Goal: Navigation & Orientation: Find specific page/section

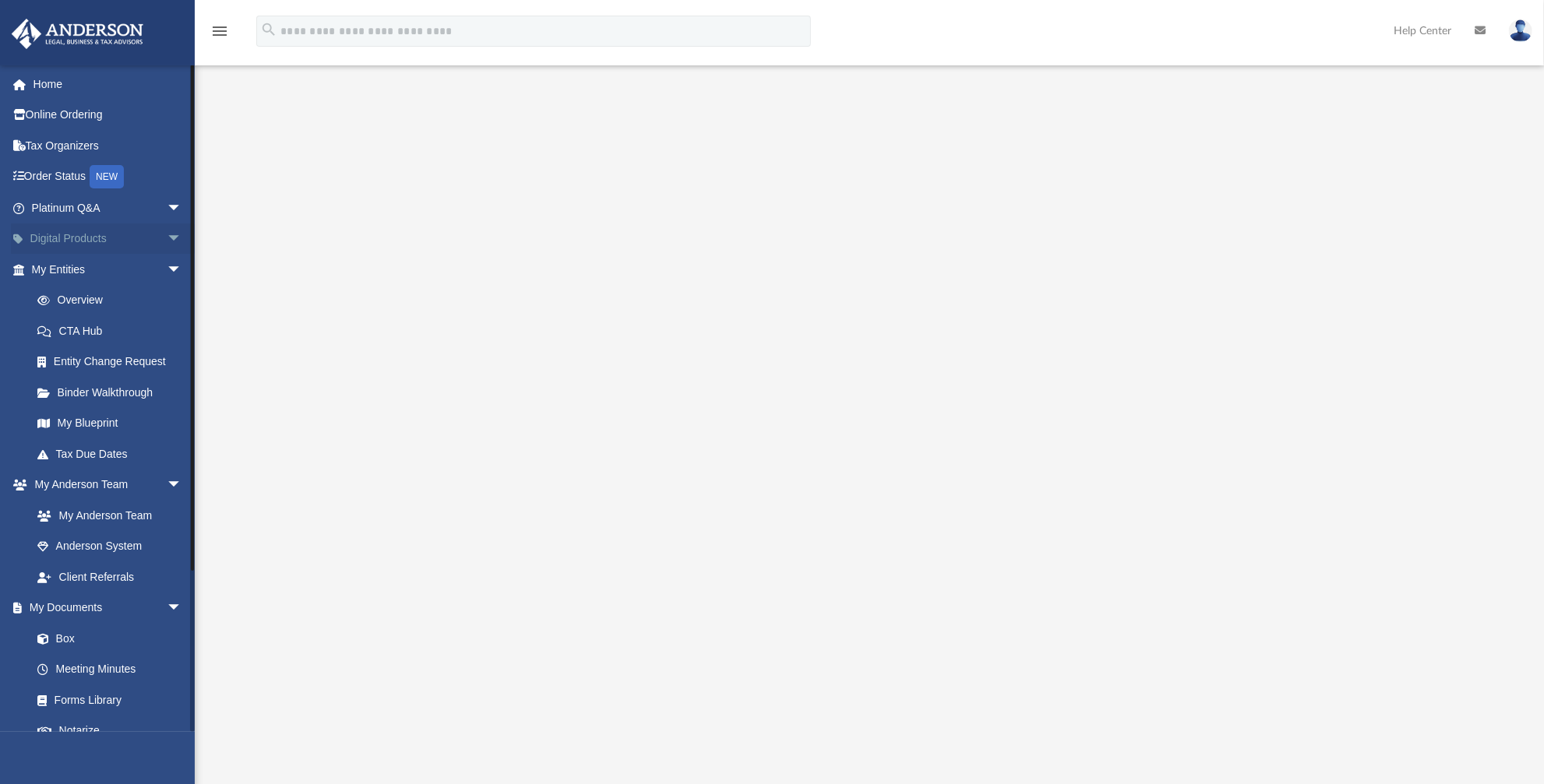
click at [166, 236] on span "arrow_drop_down" at bounding box center [181, 239] width 31 height 32
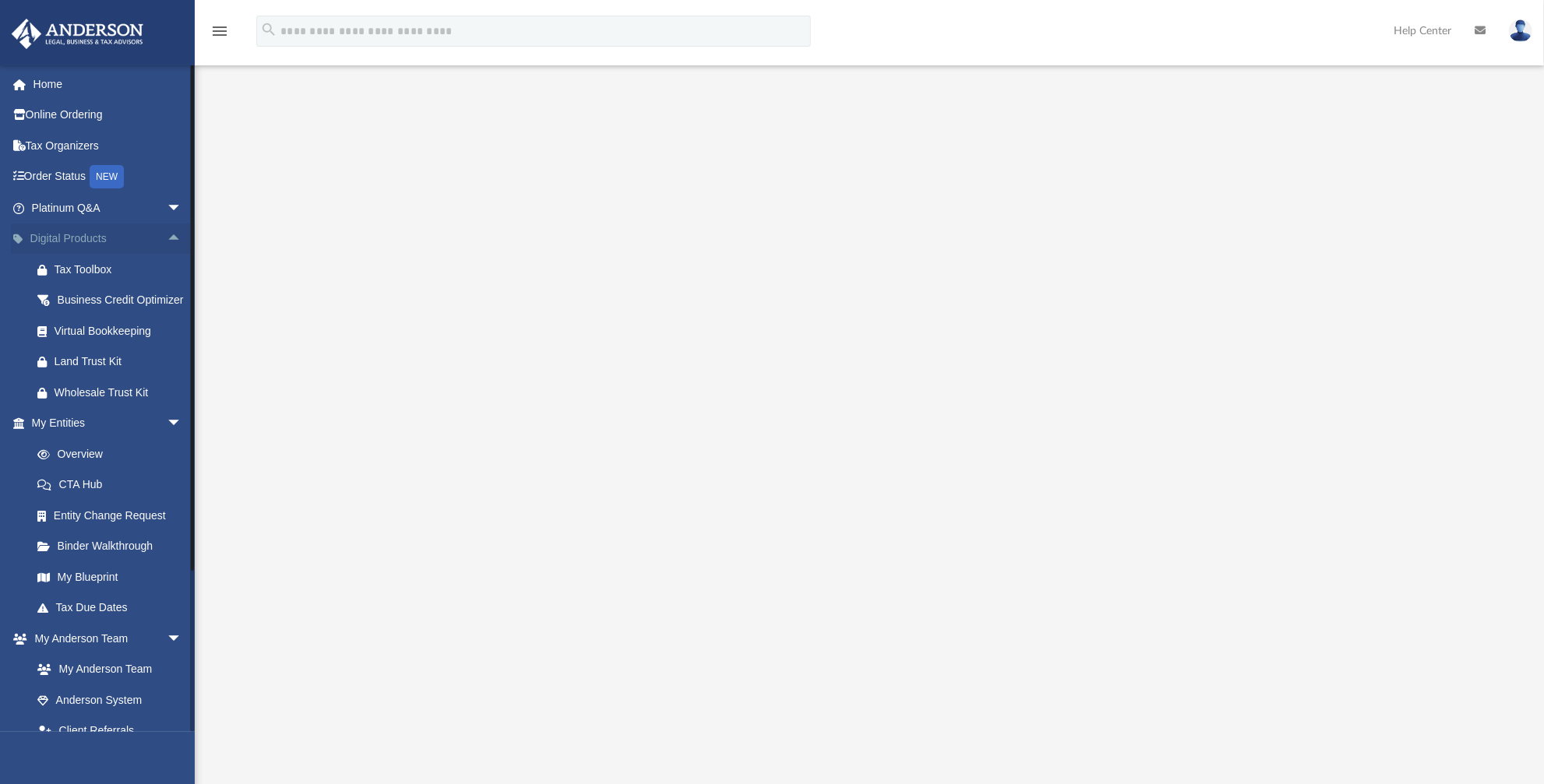
click at [166, 236] on span "arrow_drop_up" at bounding box center [181, 239] width 31 height 32
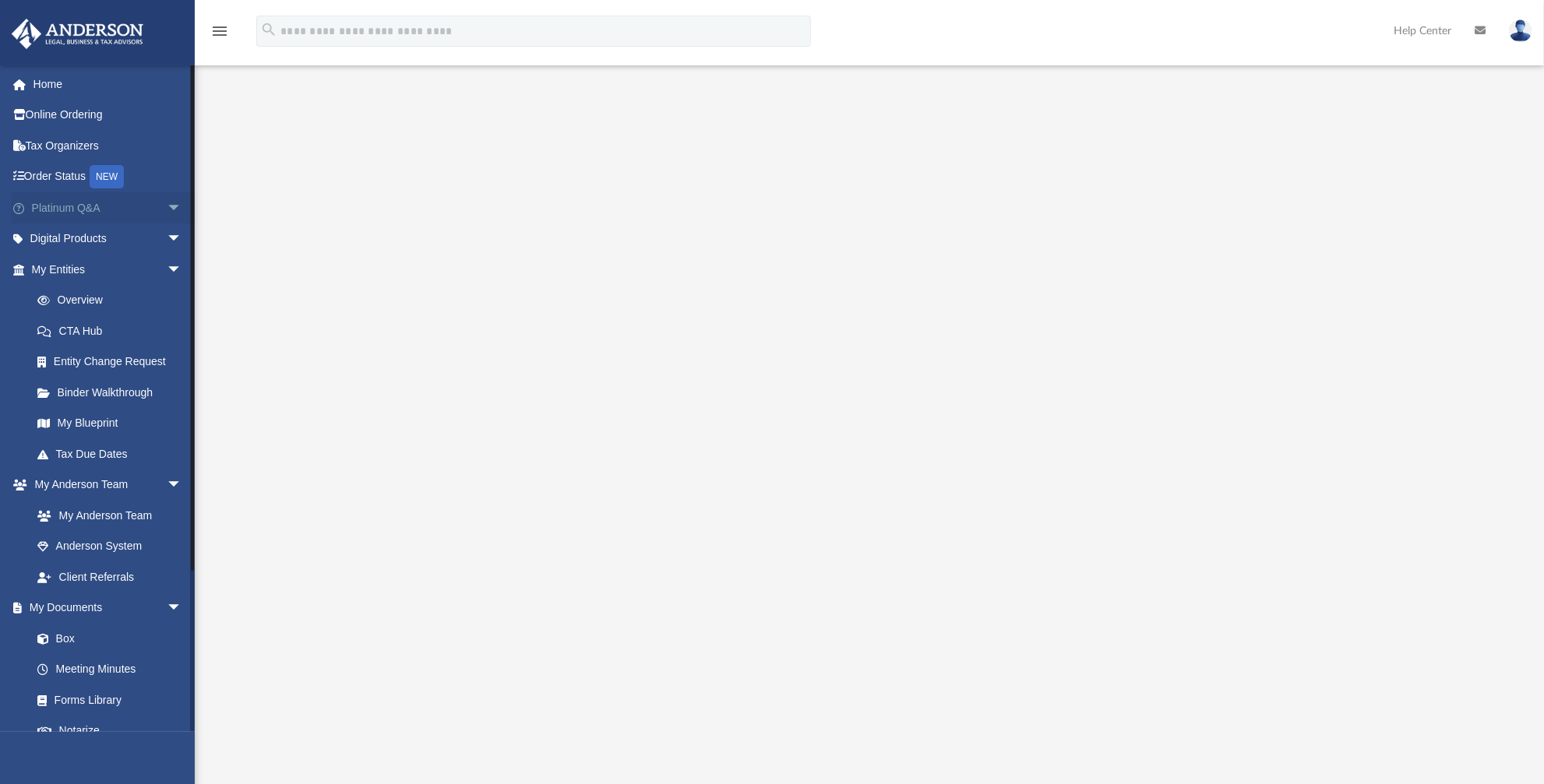
click at [166, 211] on span "arrow_drop_down" at bounding box center [181, 208] width 31 height 32
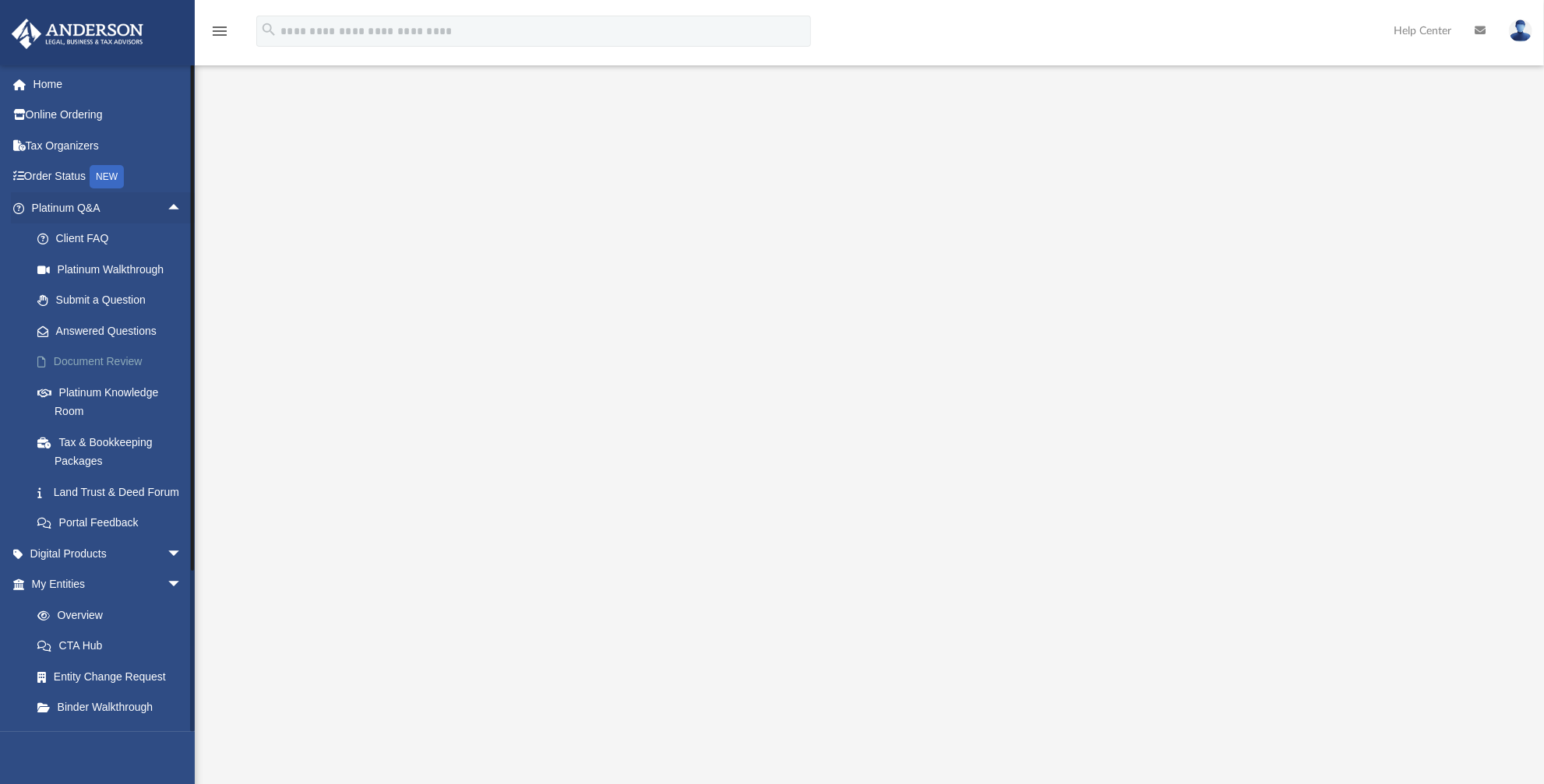
click at [109, 361] on link "Document Review" at bounding box center [114, 362] width 184 height 31
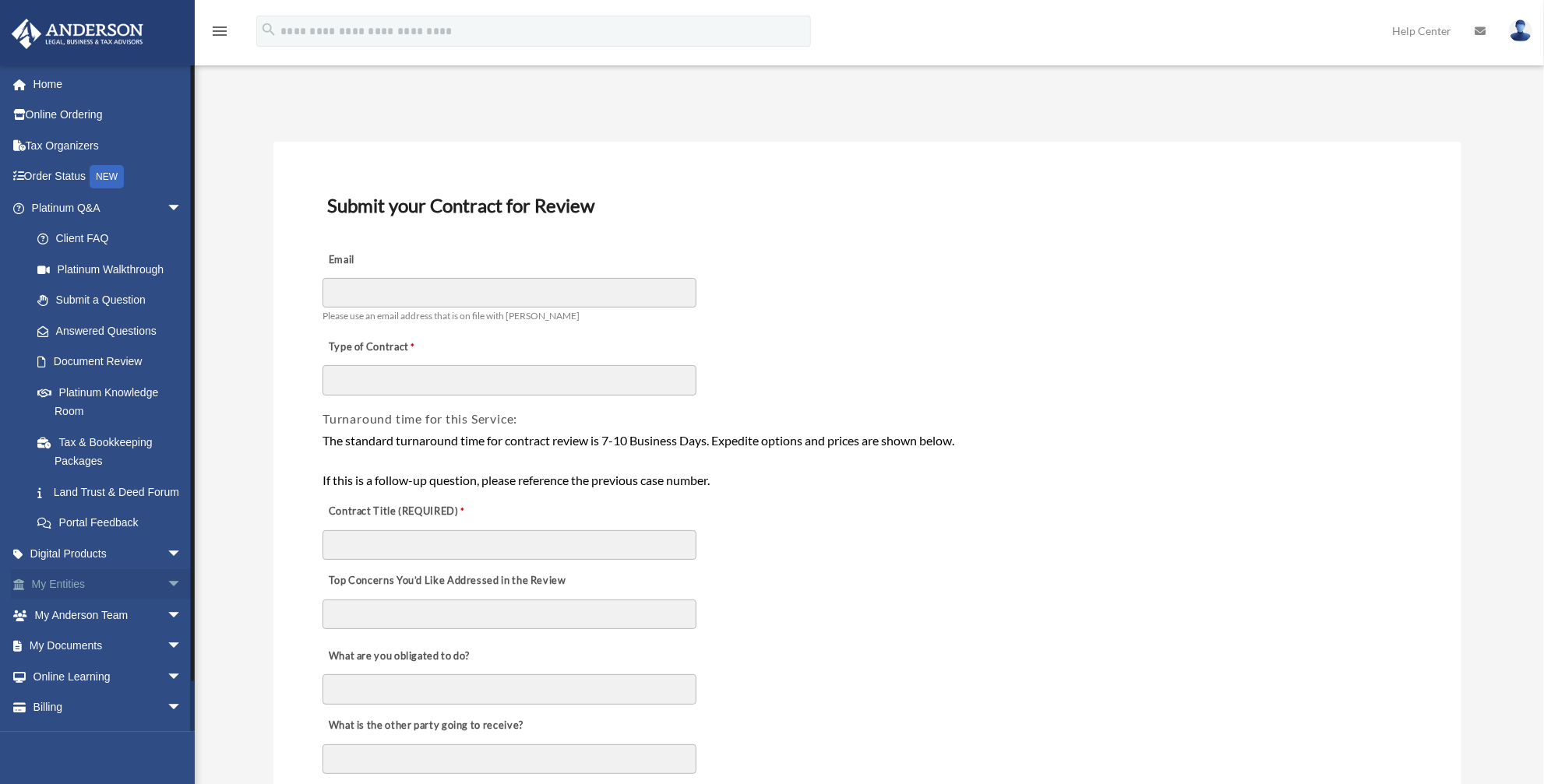
scroll to position [44, 0]
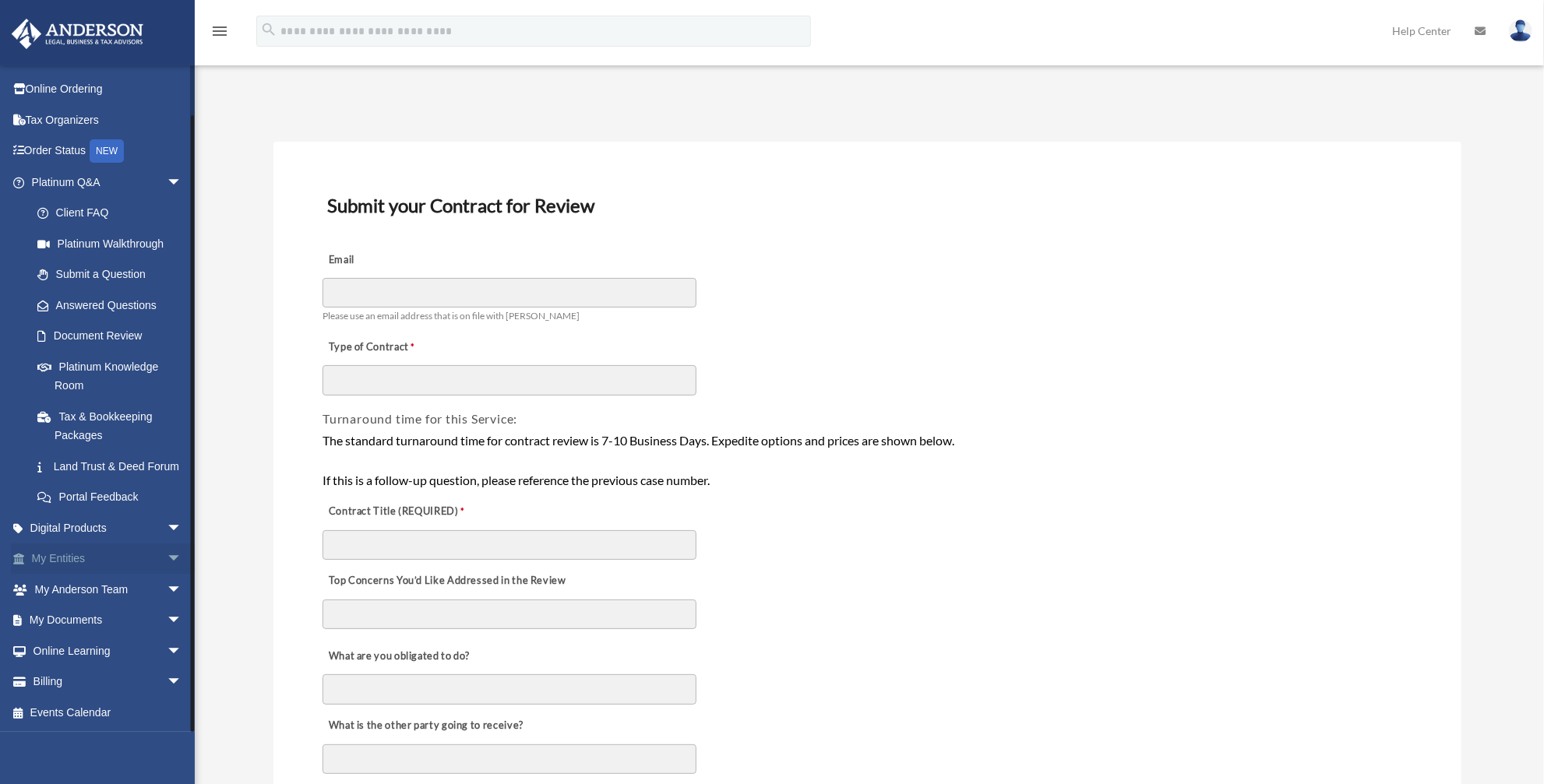
click at [100, 559] on link "My Entities arrow_drop_down" at bounding box center [108, 558] width 195 height 31
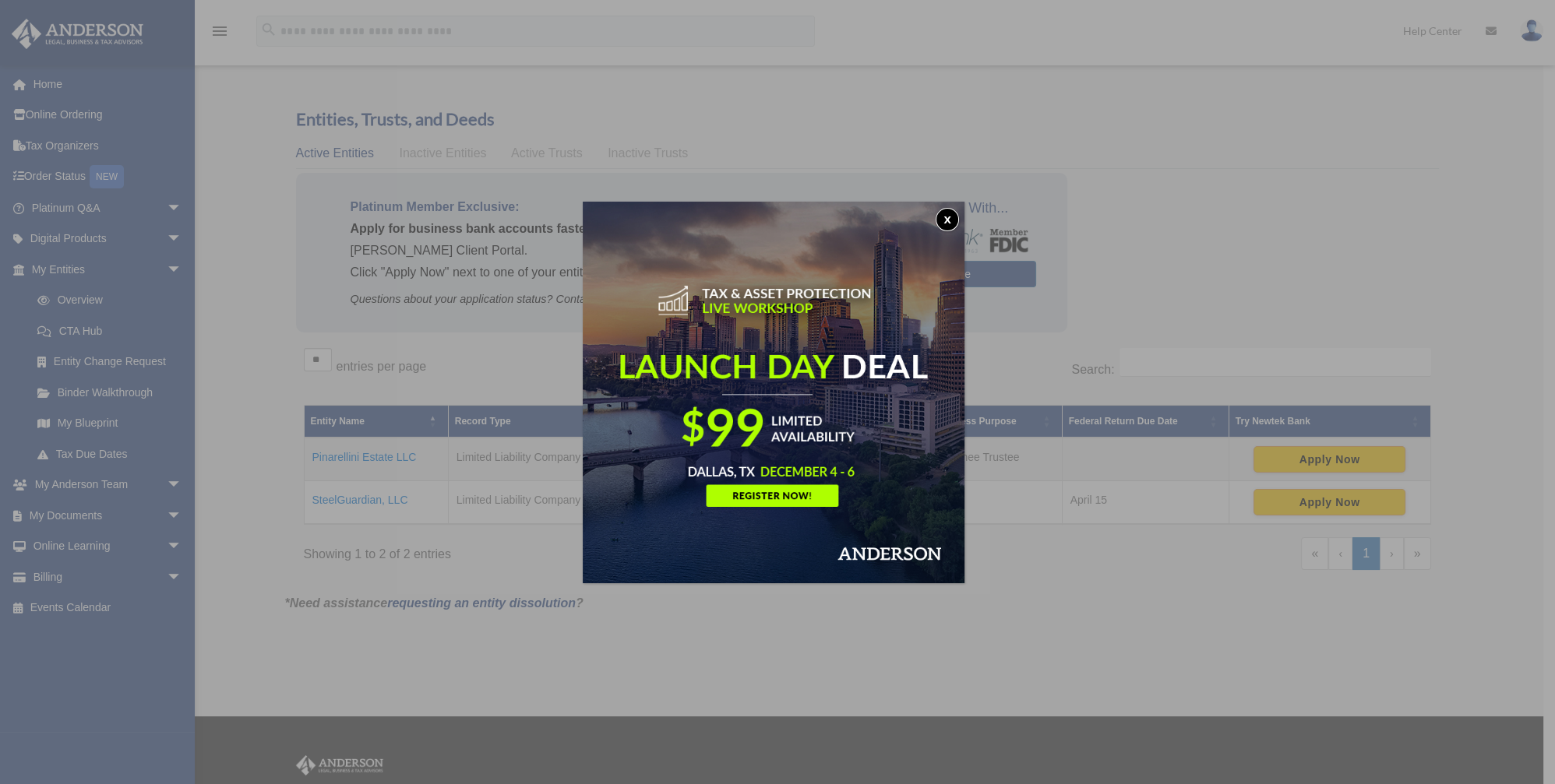
click at [950, 222] on button "x" at bounding box center [947, 220] width 23 height 23
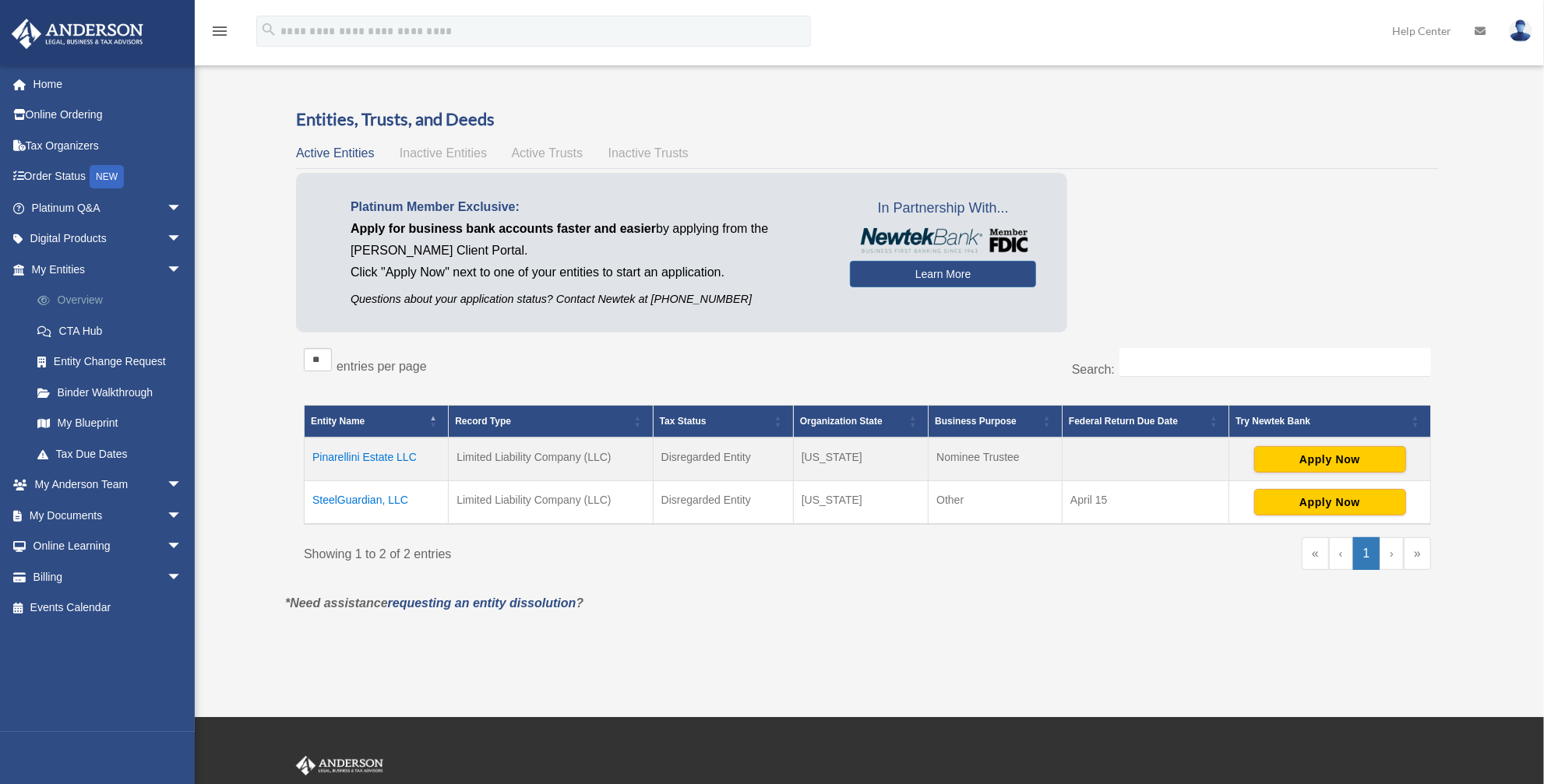
click at [86, 300] on link "Overview" at bounding box center [114, 300] width 184 height 31
click at [166, 508] on span "arrow_drop_down" at bounding box center [181, 516] width 31 height 32
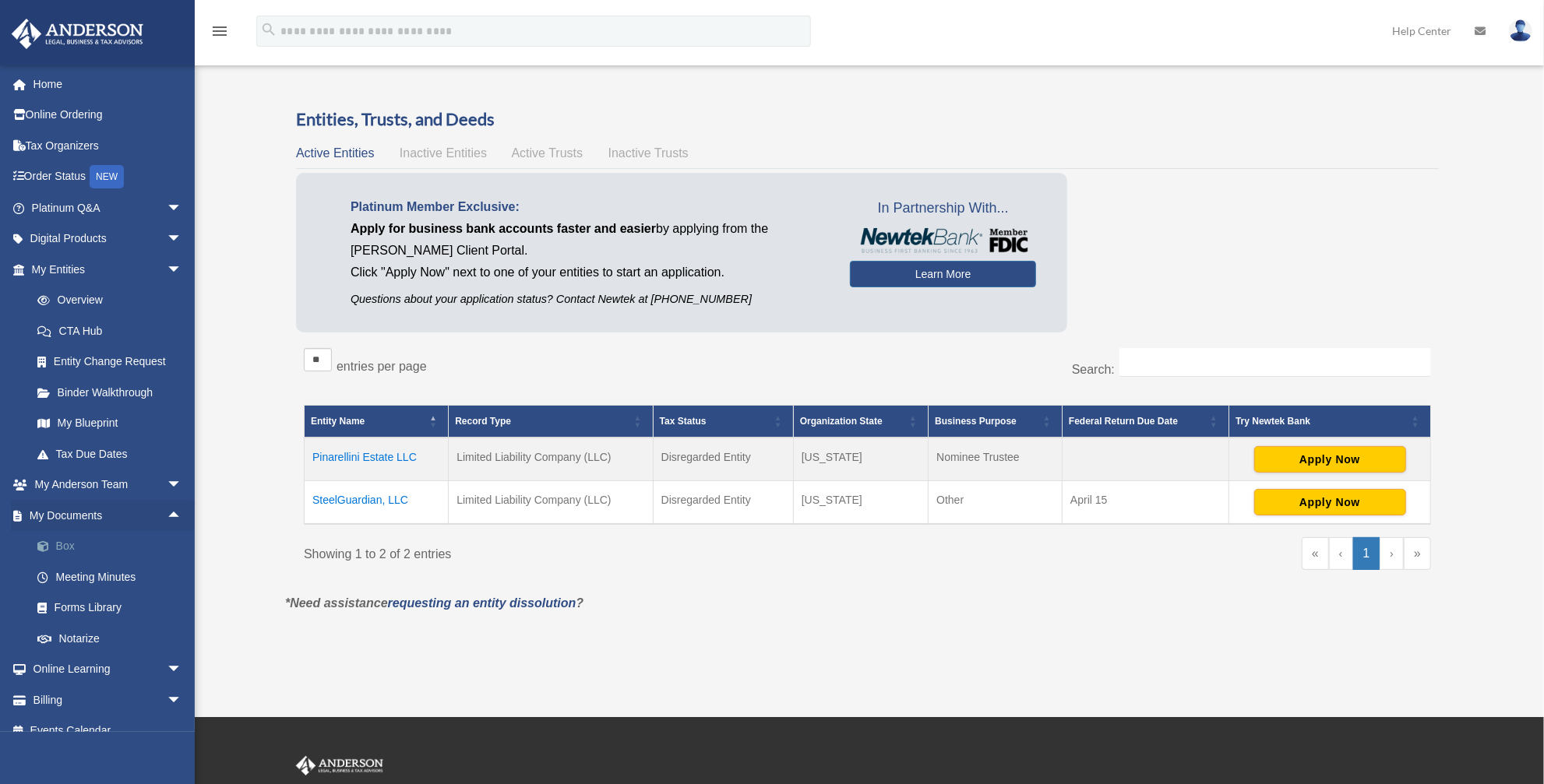
click at [65, 546] on link "Box" at bounding box center [114, 546] width 184 height 31
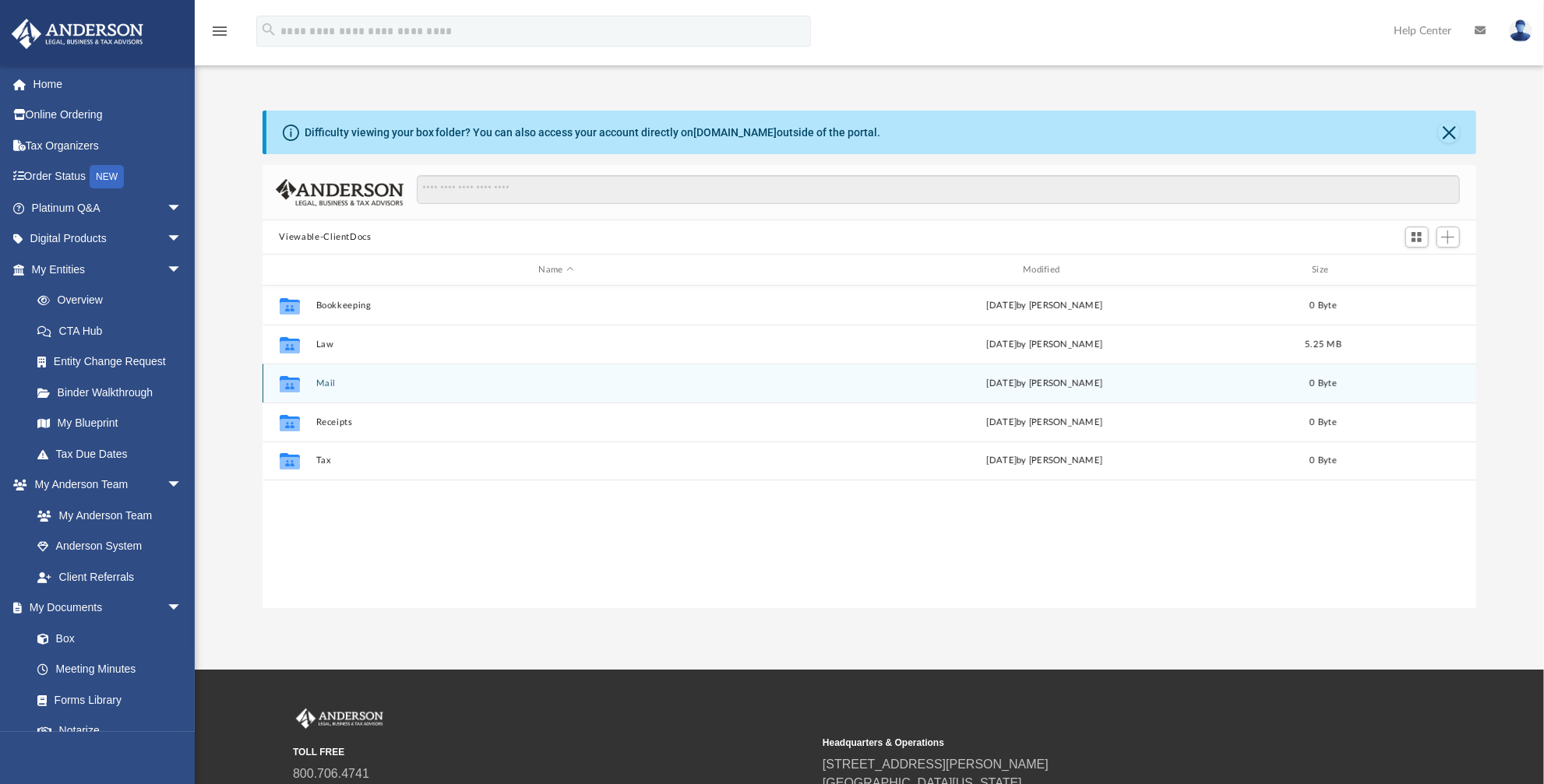
scroll to position [343, 1203]
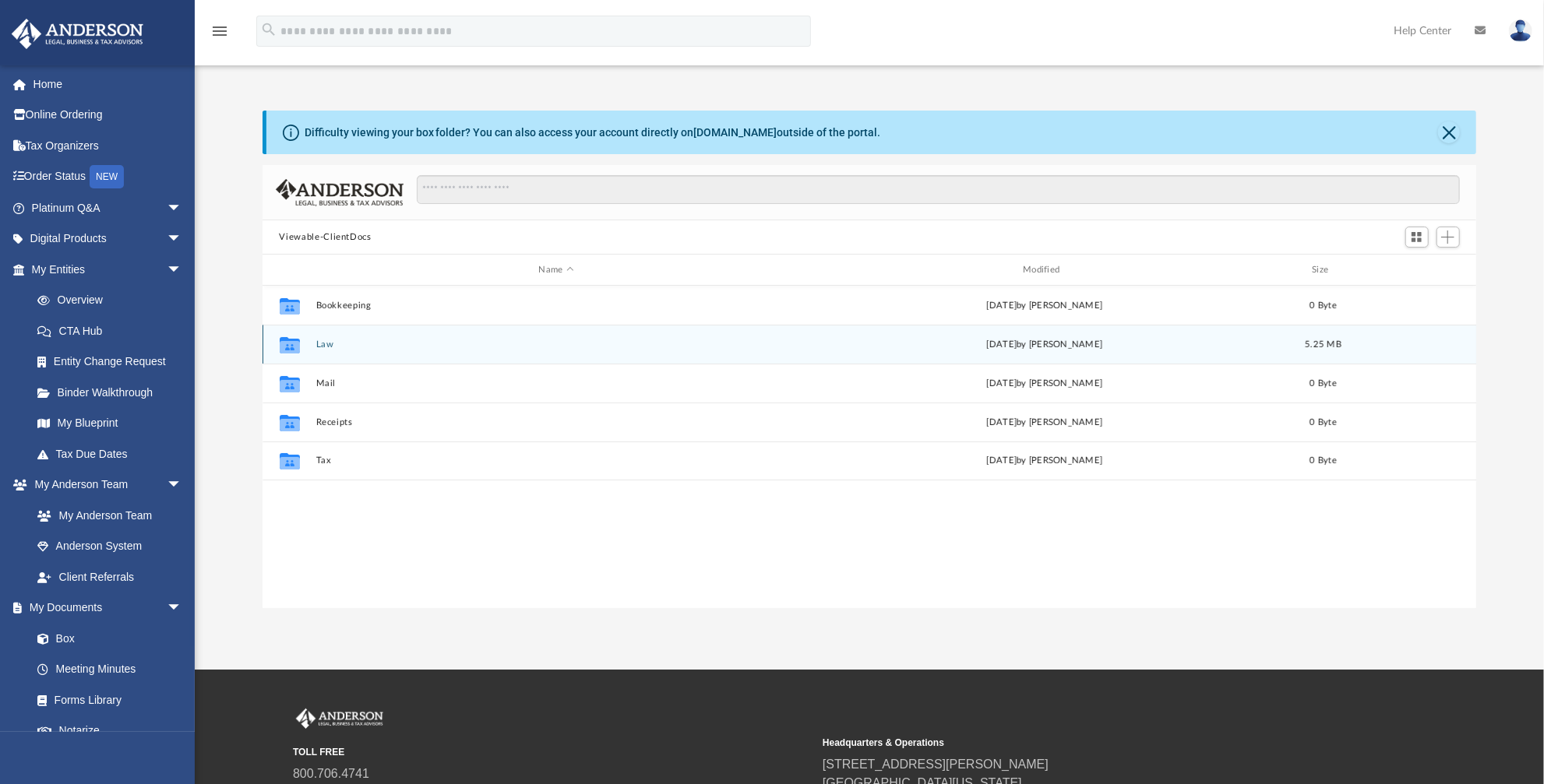
click at [327, 346] on button "Law" at bounding box center [556, 344] width 481 height 10
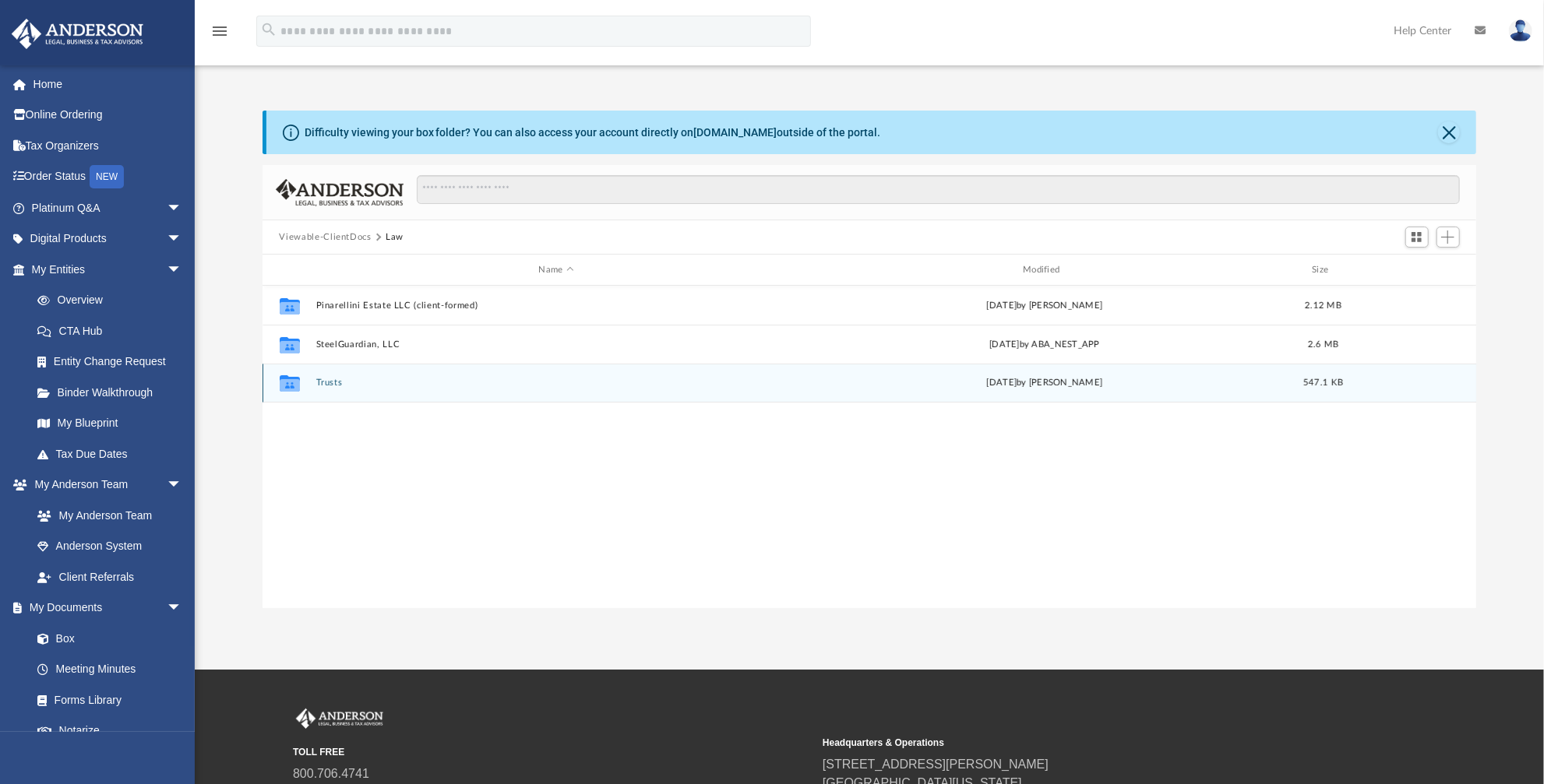
click at [330, 383] on button "Trusts" at bounding box center [556, 382] width 481 height 10
click at [352, 382] on button "Personal Property Trusts" at bounding box center [556, 382] width 481 height 10
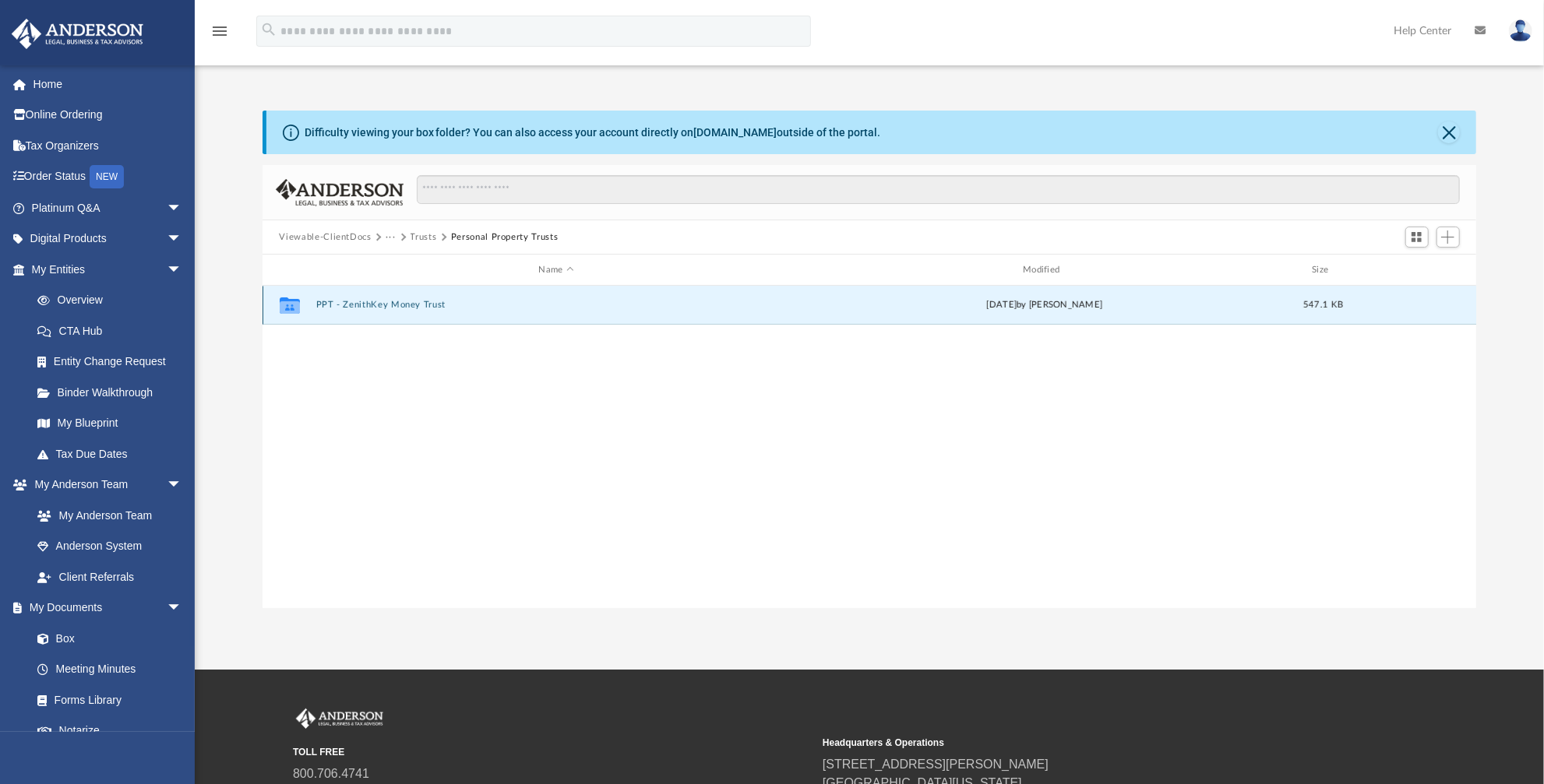
click at [417, 305] on button "PPT - ZenithKey Money Trust" at bounding box center [556, 304] width 481 height 10
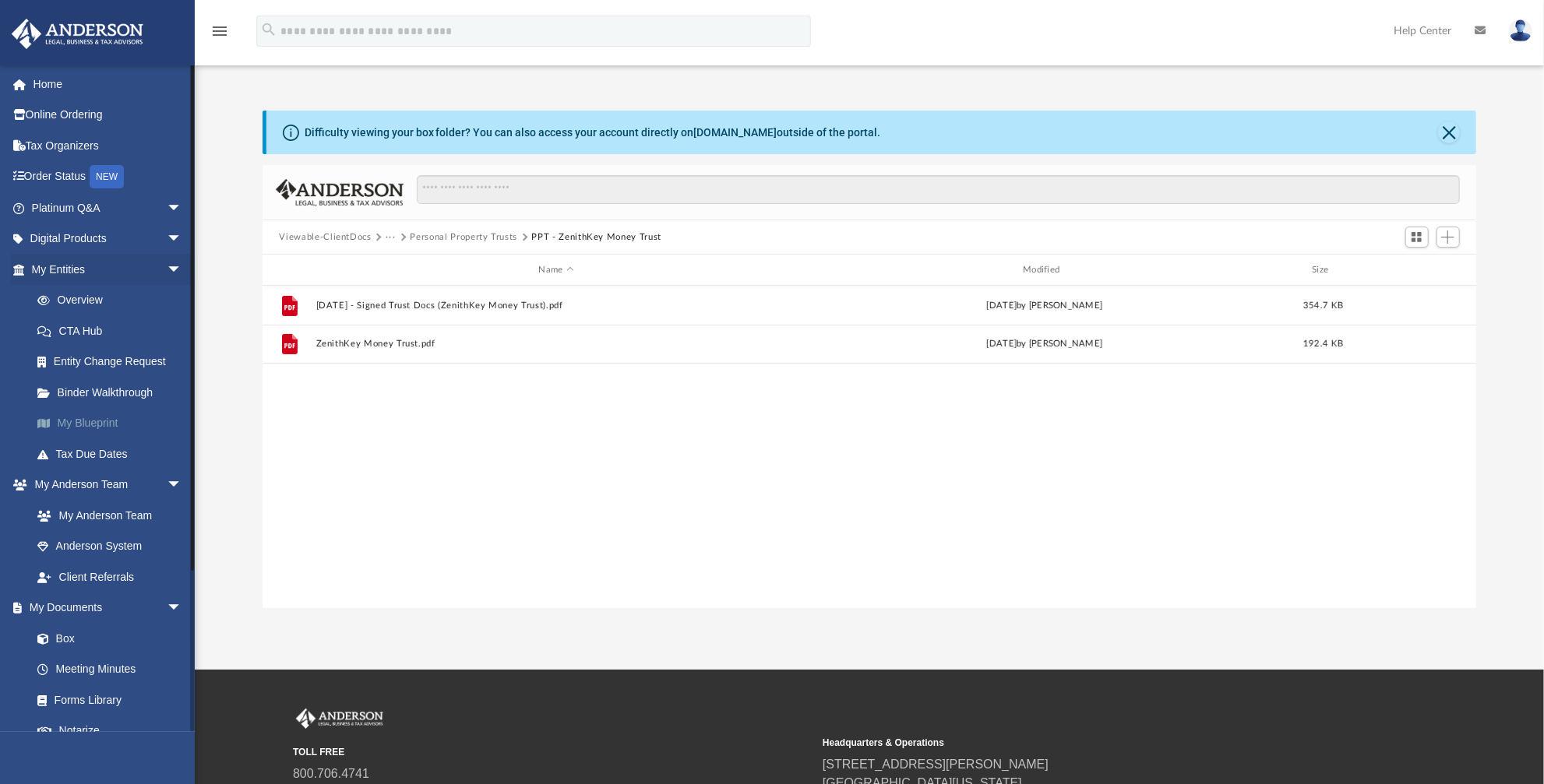
click at [98, 425] on link "My Blueprint" at bounding box center [114, 423] width 184 height 31
